Goal: Information Seeking & Learning: Learn about a topic

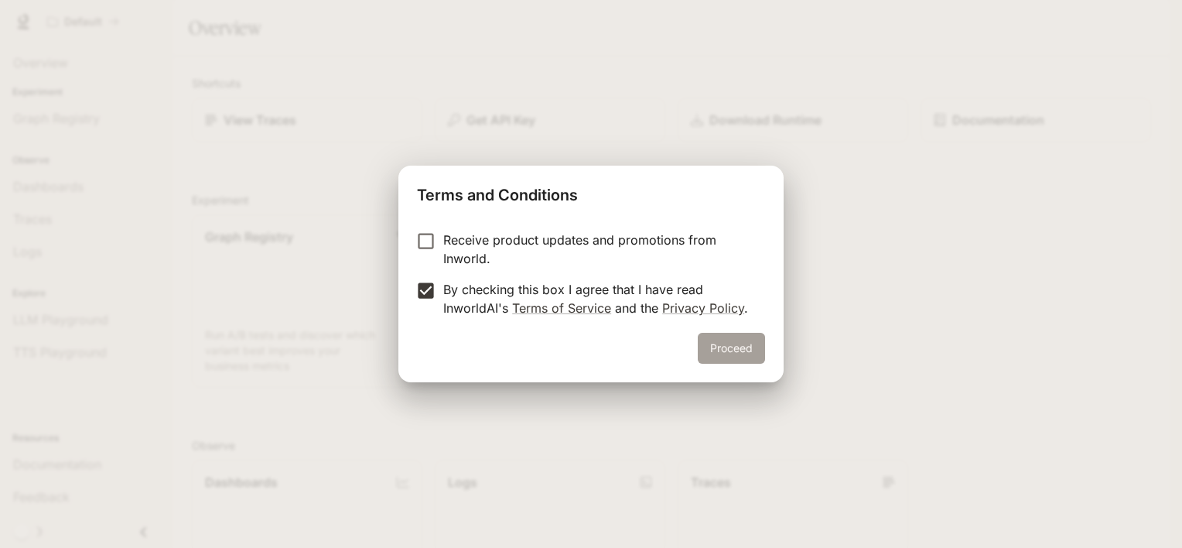
click at [724, 340] on button "Proceed" at bounding box center [731, 348] width 67 height 31
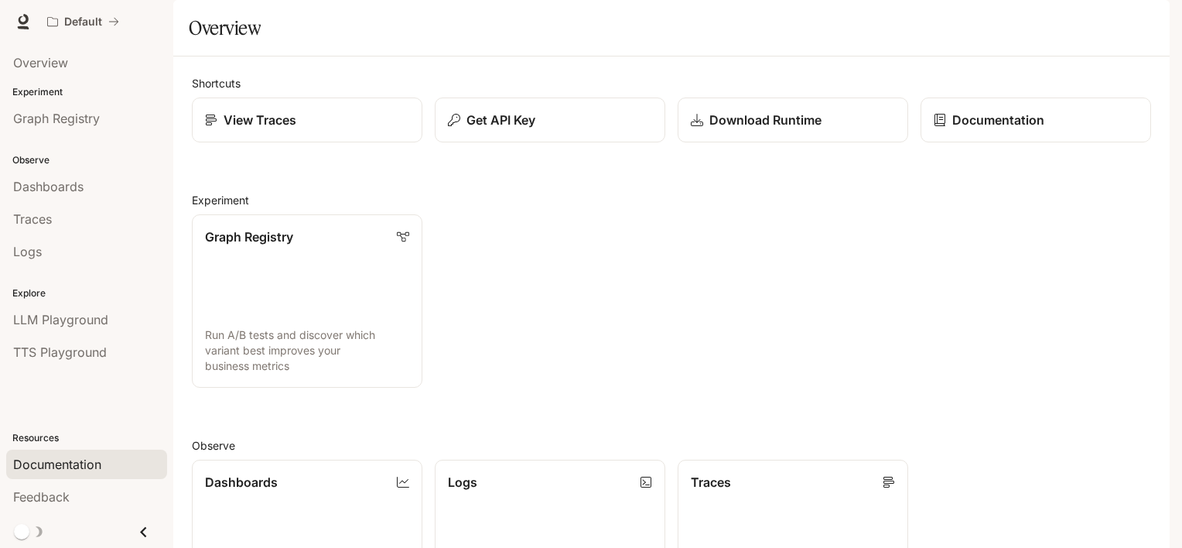
click at [101, 463] on span "Documentation" at bounding box center [57, 464] width 88 height 19
